Goal: Find specific page/section: Find specific page/section

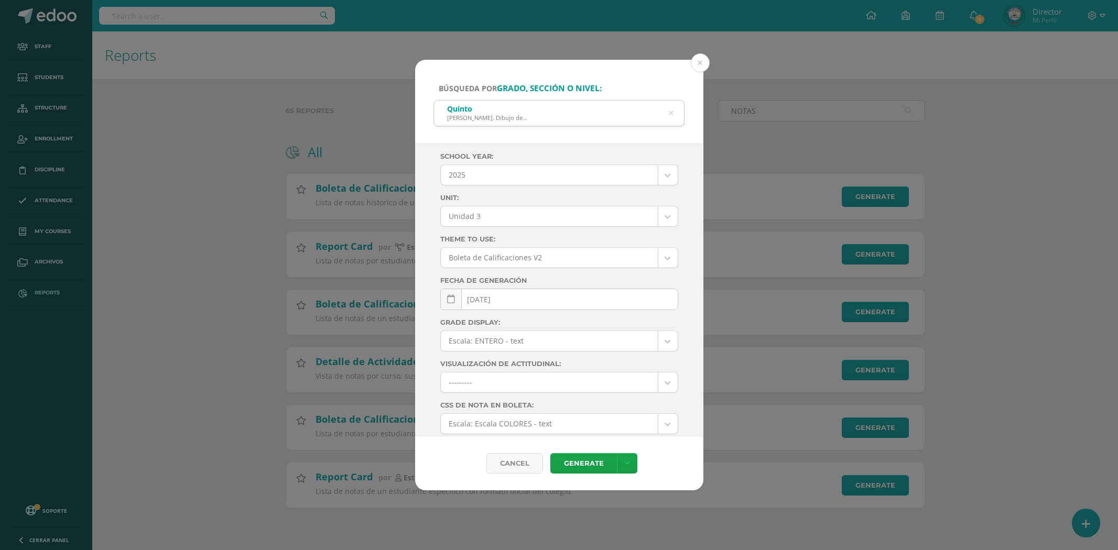
select select "Unidad 3"
click at [704, 58] on button at bounding box center [700, 62] width 19 height 19
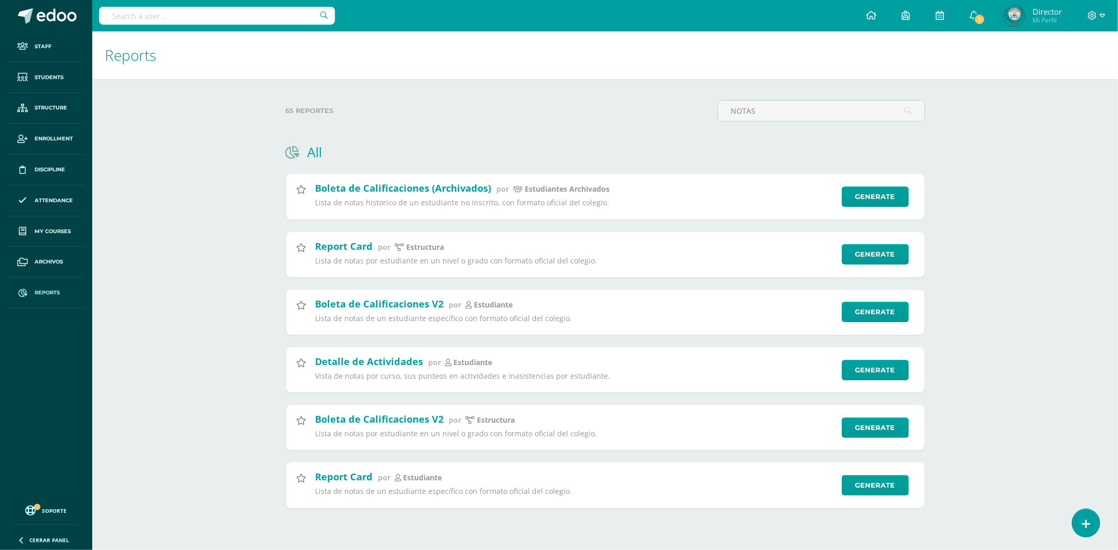
click at [200, 24] on input "text" at bounding box center [217, 16] width 236 height 18
click at [185, 15] on input "text" at bounding box center [217, 16] width 236 height 18
click at [257, 13] on input "text" at bounding box center [217, 16] width 236 height 18
drag, startPoint x: 195, startPoint y: 17, endPoint x: 70, endPoint y: 11, distance: 125.9
click at [70, 11] on body "Staff Students Structure Enrollment Discipline Attendance My courses Archivos R…" at bounding box center [559, 271] width 1118 height 542
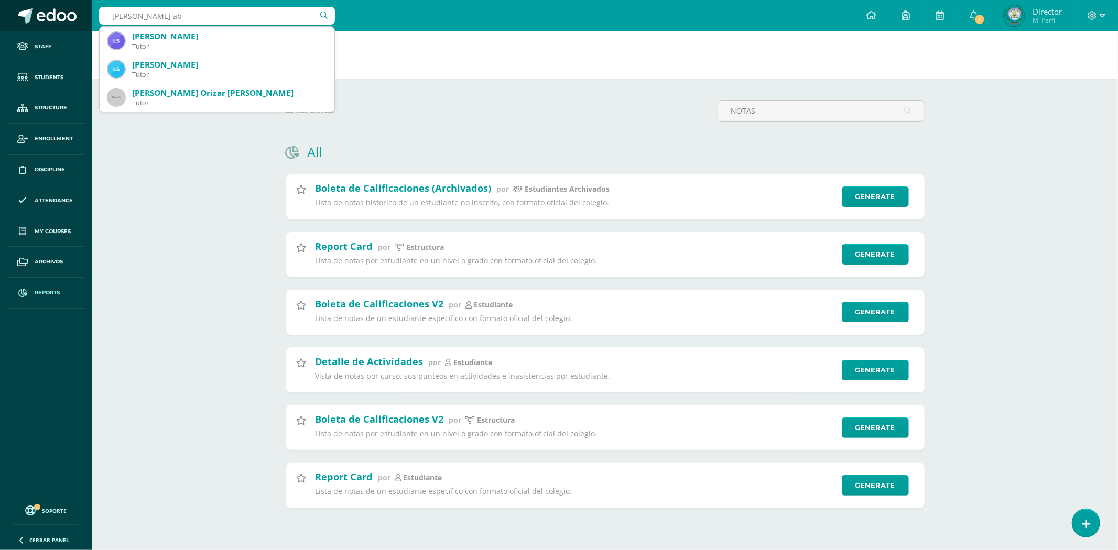
type input "nelson abi"
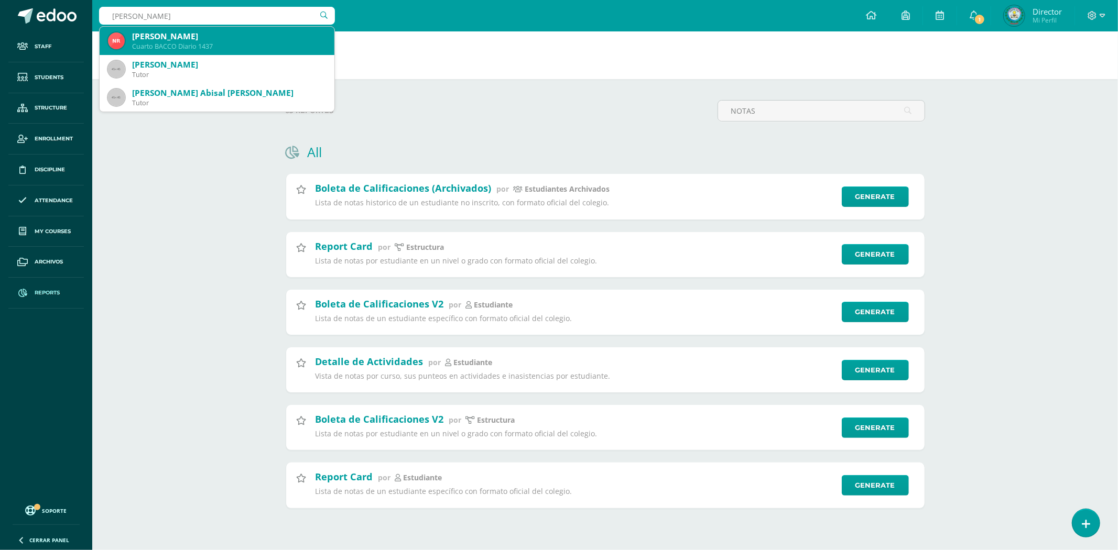
click at [236, 30] on div "Nelson Abisaí Ramírez Escobar Cuarto BACCO Diario 1437" at bounding box center [217, 41] width 218 height 28
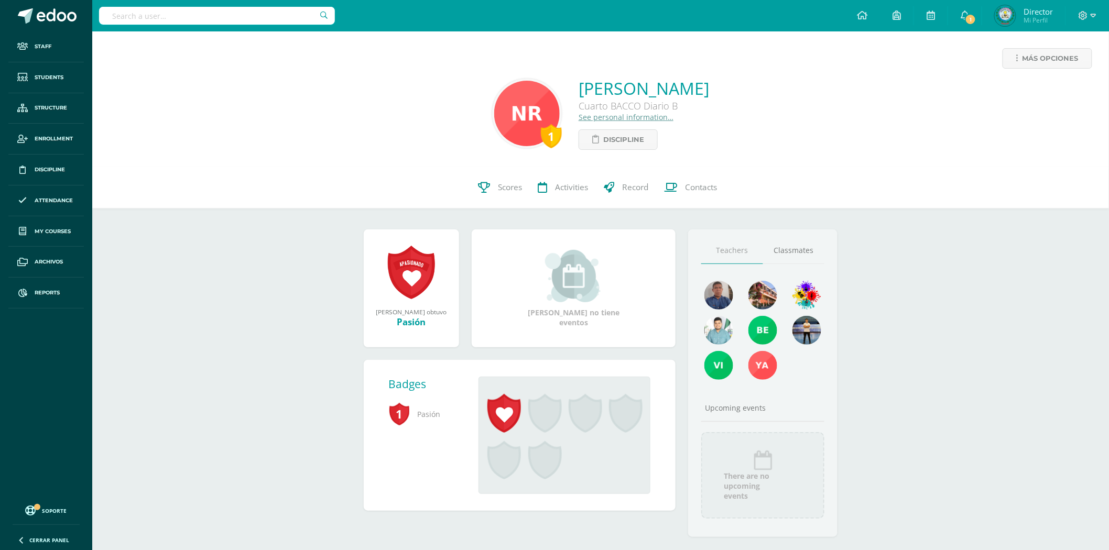
click at [176, 19] on input "text" at bounding box center [217, 16] width 236 height 18
type input "delia"
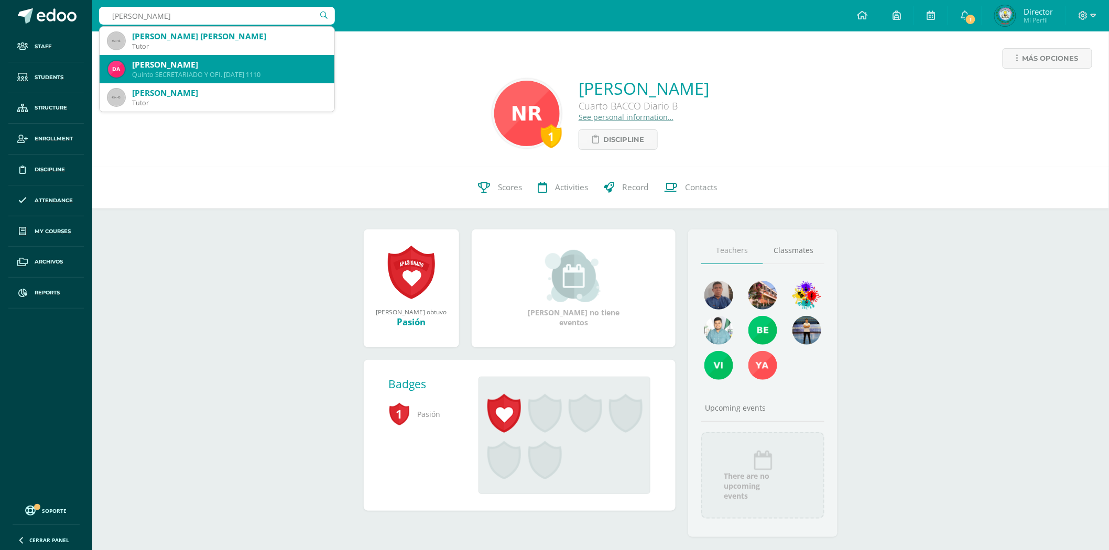
click at [217, 69] on div "[PERSON_NAME]" at bounding box center [229, 64] width 194 height 11
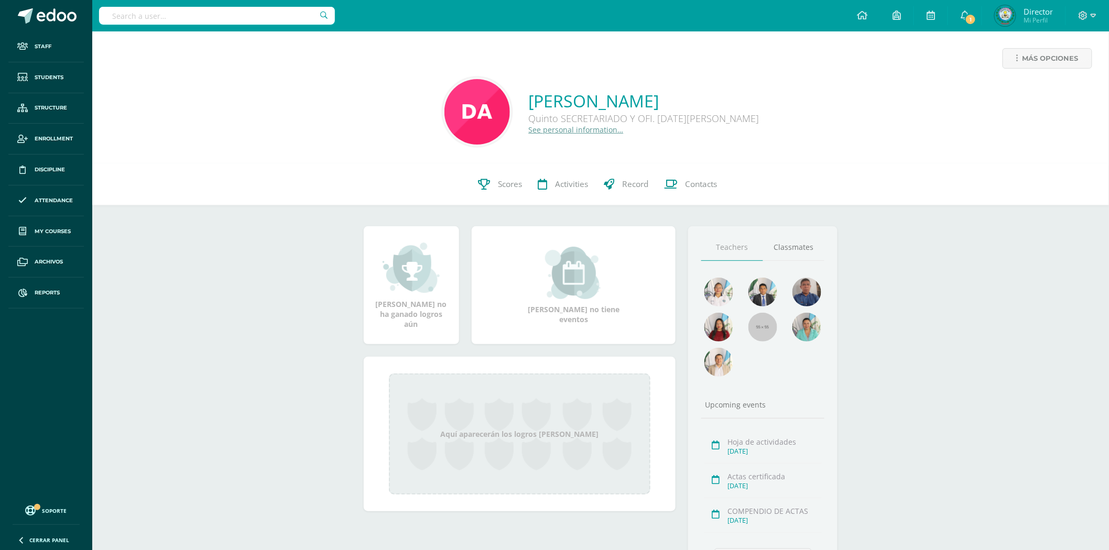
click at [192, 14] on input "text" at bounding box center [217, 16] width 236 height 18
type input "[PERSON_NAME]"
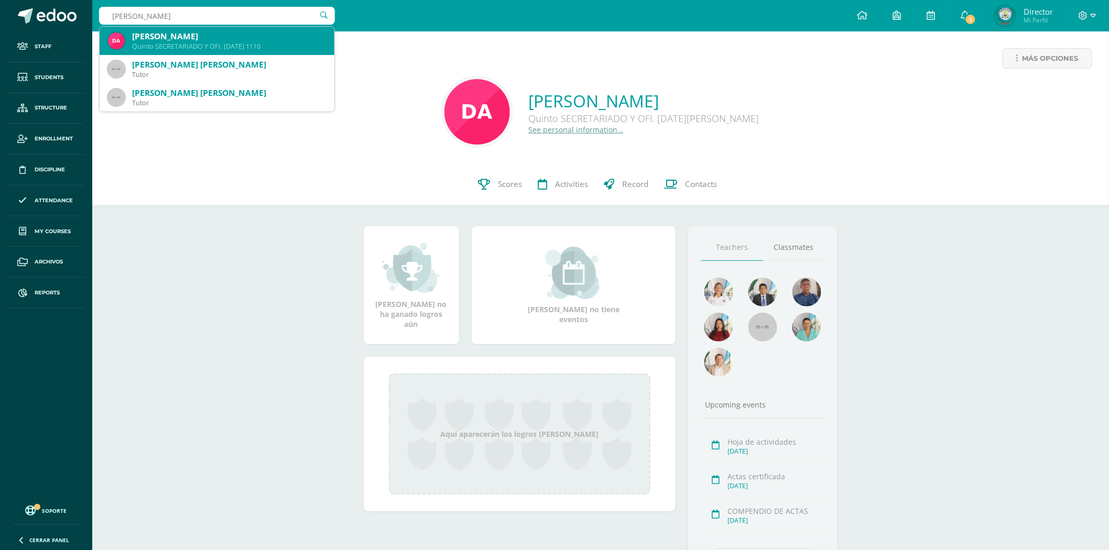
click at [255, 31] on div "[PERSON_NAME]" at bounding box center [229, 36] width 194 height 11
